Goal: Information Seeking & Learning: Learn about a topic

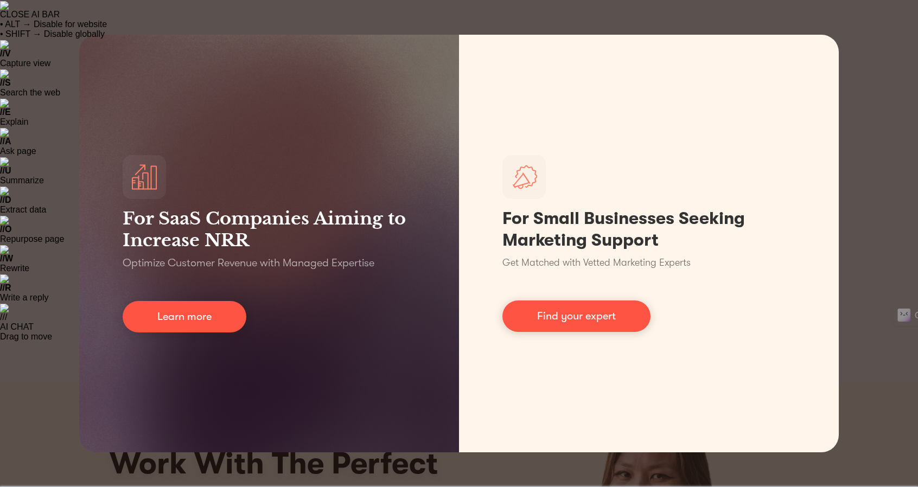
click at [892, 87] on div "For SaaS Companies Aiming to Increase NRR Optimize Customer Revenue with Manage…" at bounding box center [459, 243] width 918 height 487
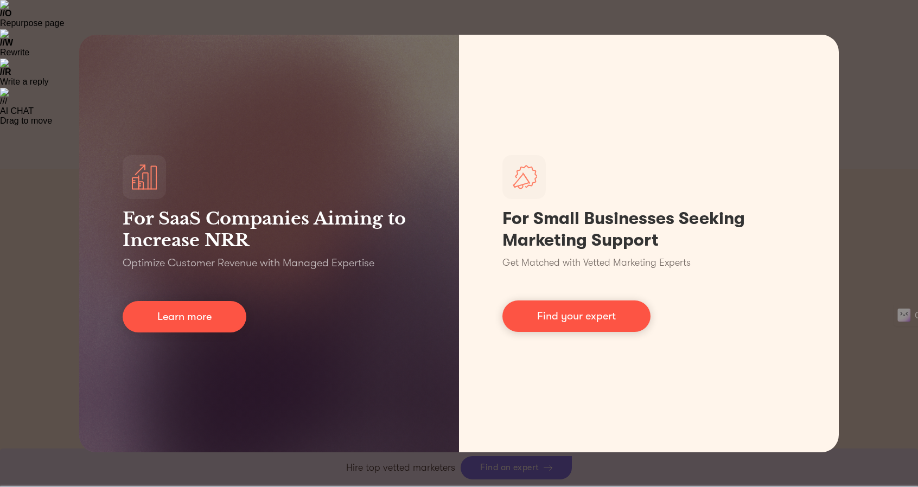
scroll to position [217, 0]
click at [857, 42] on div "For SaaS Companies Aiming to Increase NRR Optimize Customer Revenue with Manage…" at bounding box center [459, 243] width 918 height 487
click at [857, 121] on div "For SaaS Companies Aiming to Increase NRR Optimize Customer Revenue with Manage…" at bounding box center [459, 243] width 918 height 487
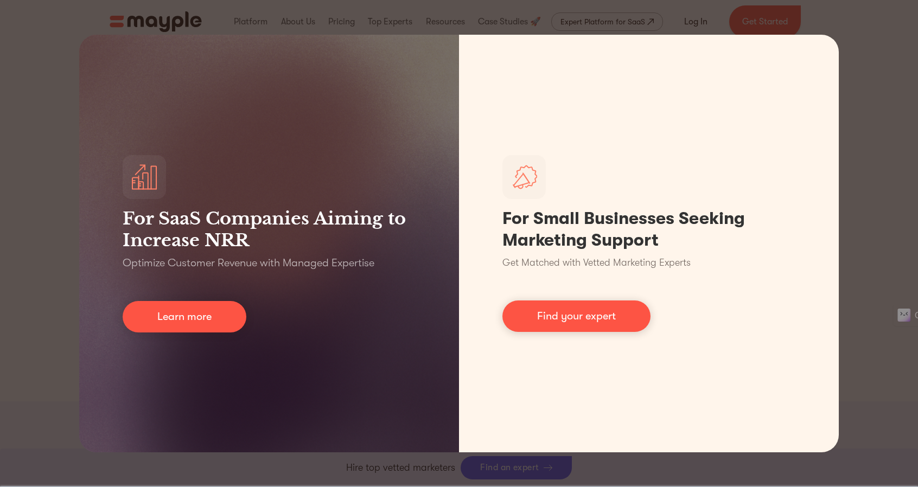
scroll to position [976, 0]
click at [23, 74] on div "For SaaS Companies Aiming to Increase NRR Optimize Customer Revenue with Manage…" at bounding box center [459, 243] width 918 height 487
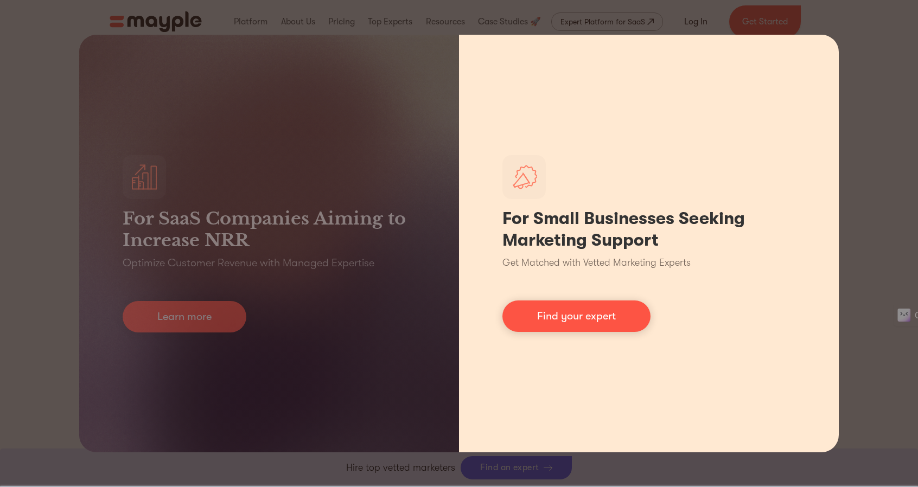
click at [575, 217] on h1 "For Small Businesses Seeking Marketing Support" at bounding box center [648, 229] width 293 height 43
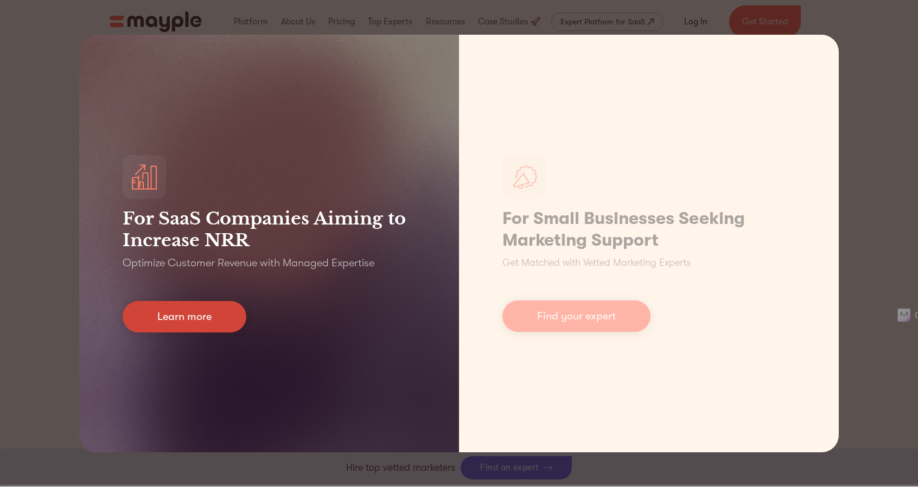
click at [191, 320] on link "Learn more" at bounding box center [185, 316] width 124 height 31
